Goal: Task Accomplishment & Management: Use online tool/utility

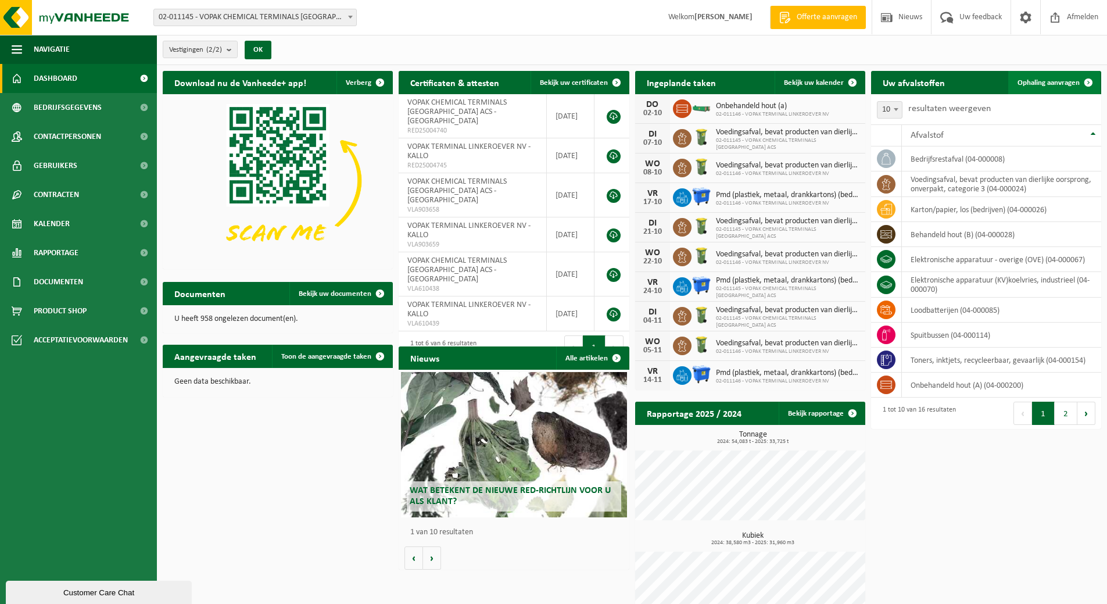
click at [1040, 85] on span "Ophaling aanvragen" at bounding box center [1049, 83] width 62 height 8
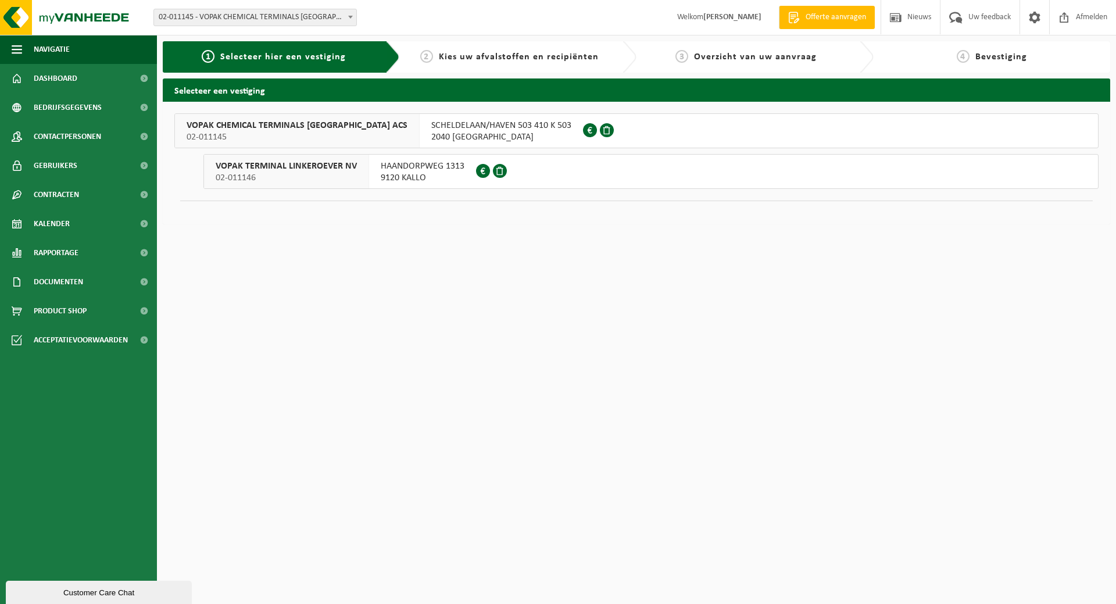
click at [448, 122] on span "SCHELDELAAN/HAVEN 503 410 K 503" at bounding box center [501, 126] width 140 height 12
